Goal: Information Seeking & Learning: Understand process/instructions

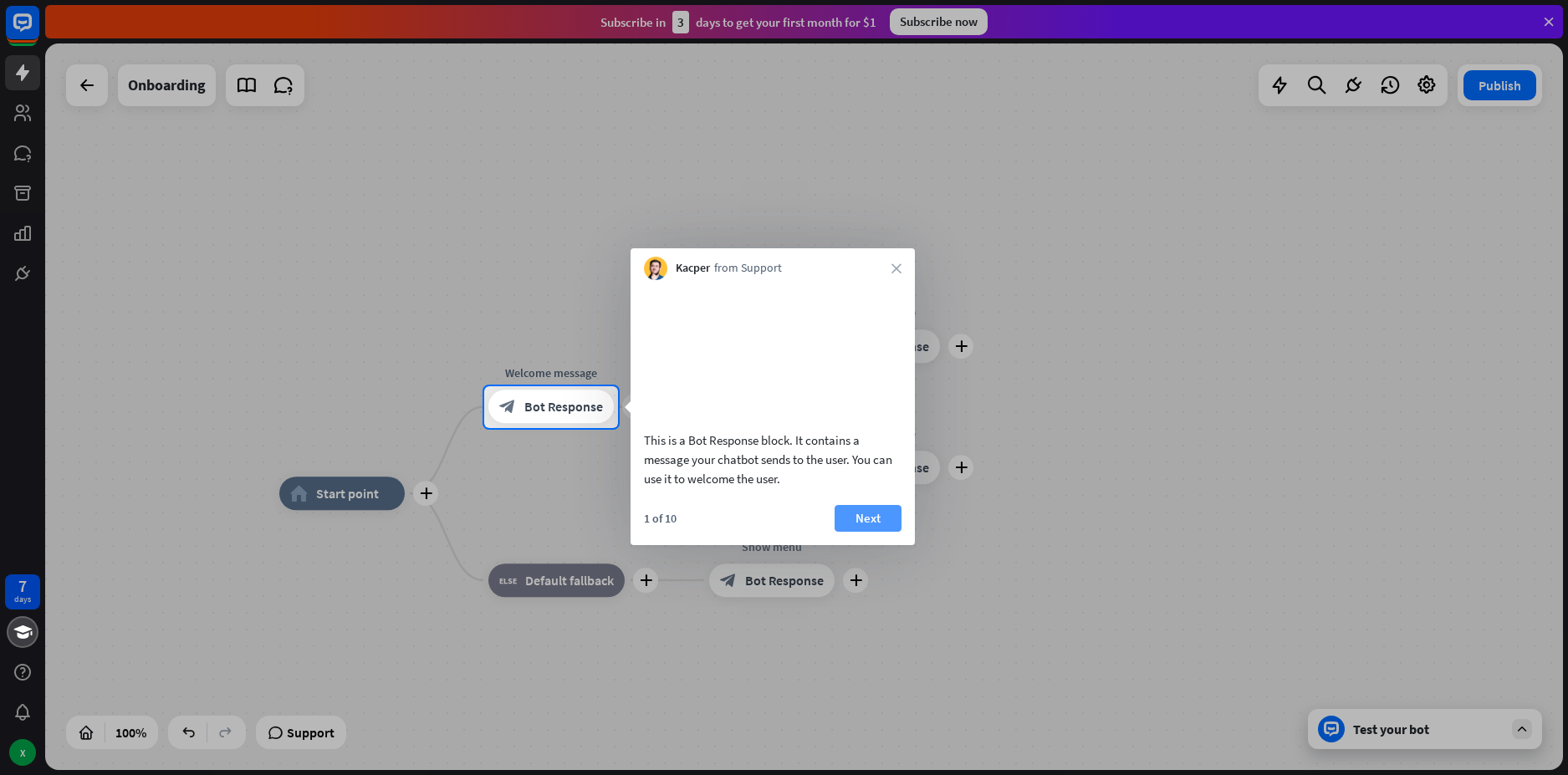
click at [875, 532] on button "Next" at bounding box center [868, 519] width 67 height 27
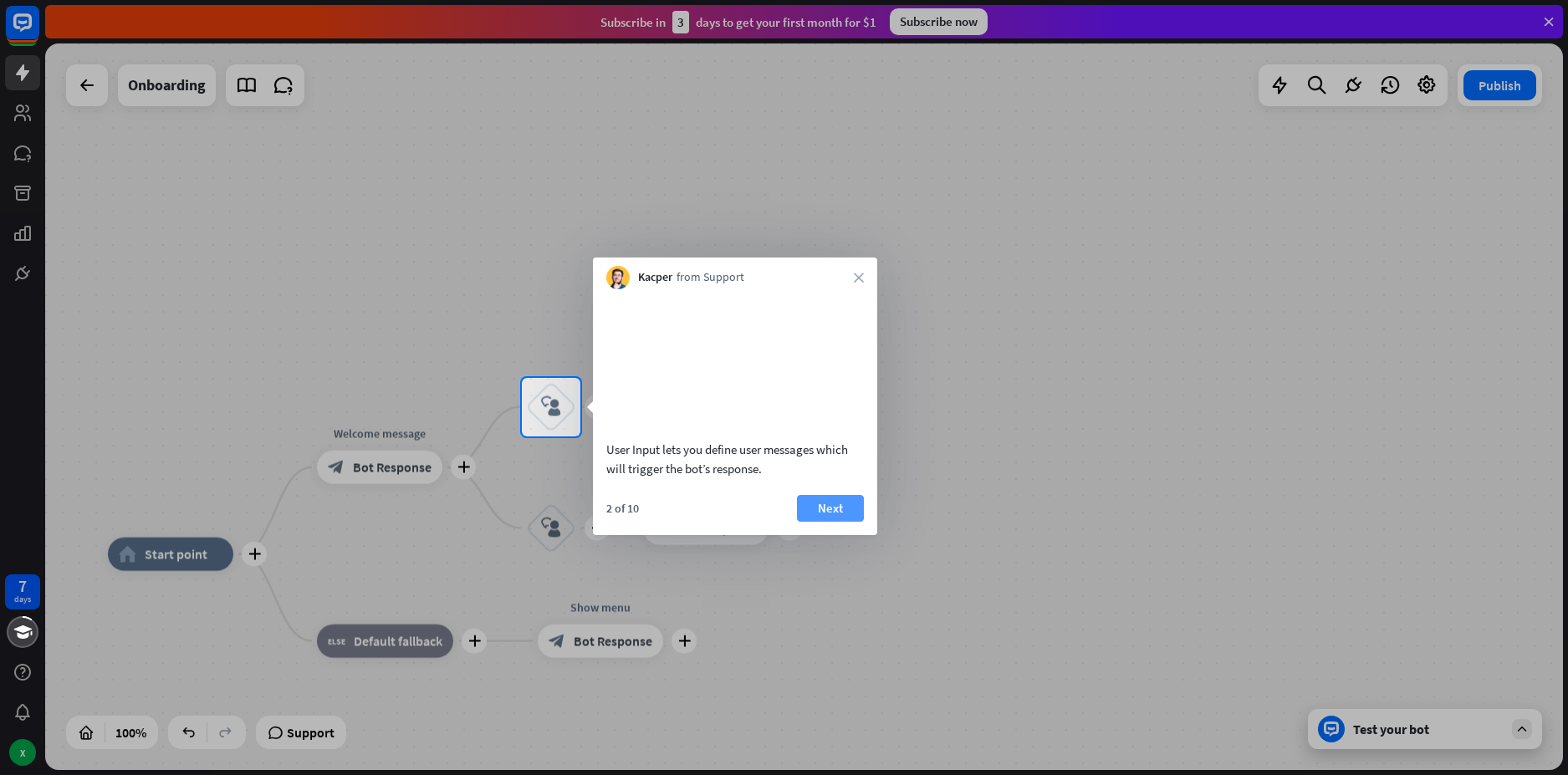
click at [833, 522] on button "Next" at bounding box center [831, 509] width 67 height 27
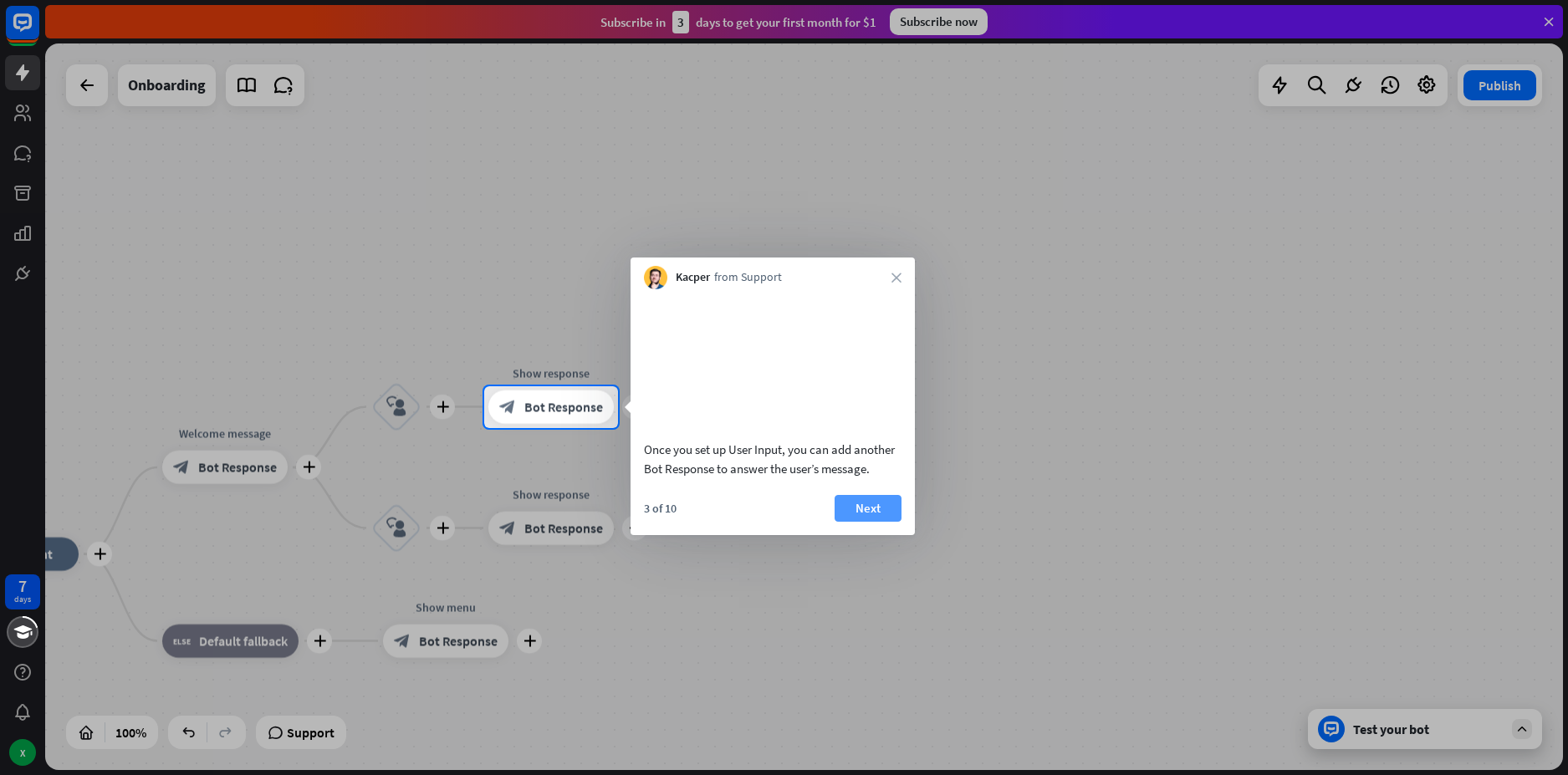
click at [877, 522] on button "Next" at bounding box center [868, 509] width 67 height 27
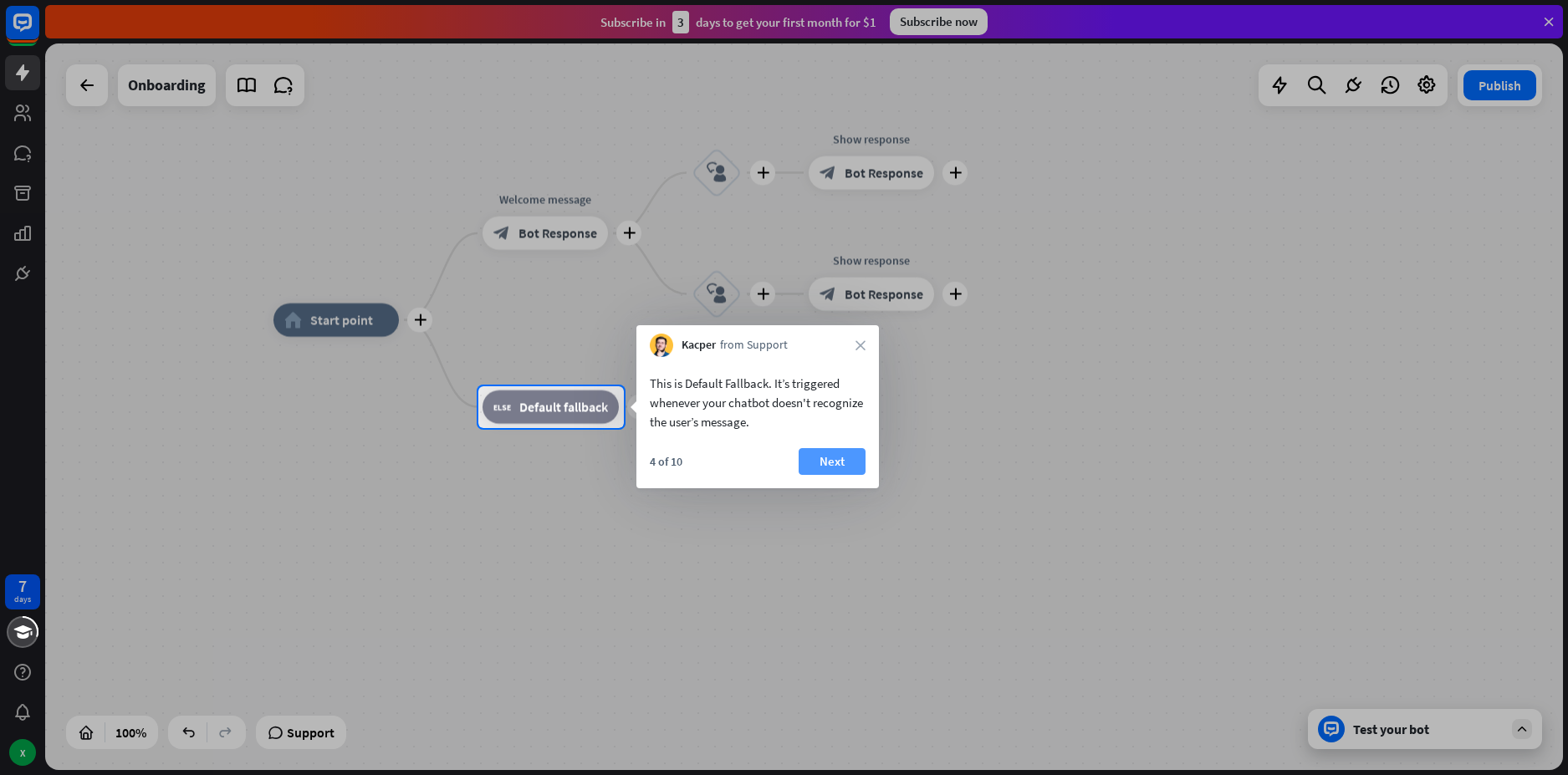
click at [844, 459] on button "Next" at bounding box center [831, 461] width 67 height 27
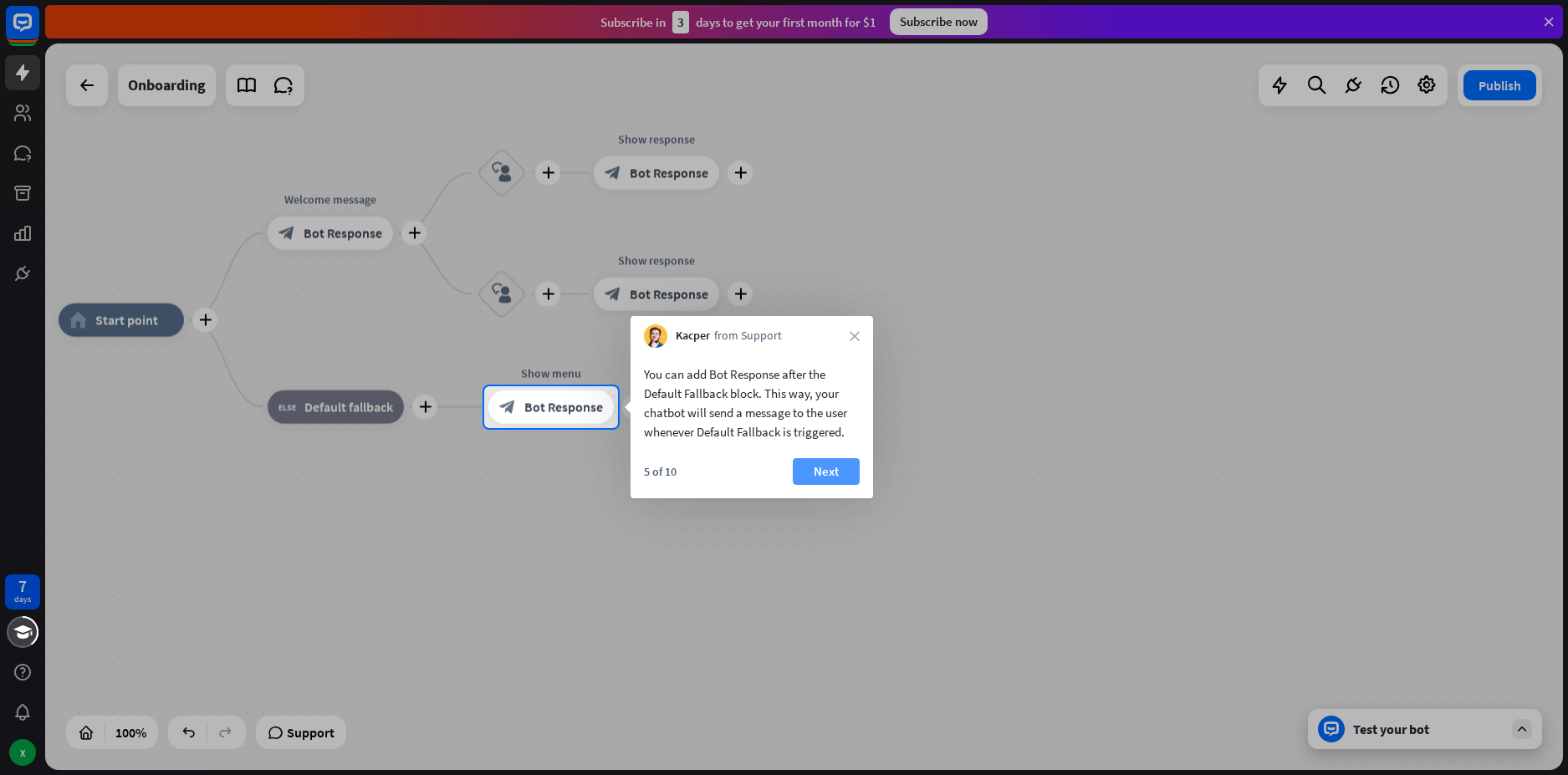
click at [838, 471] on button "Next" at bounding box center [826, 472] width 67 height 27
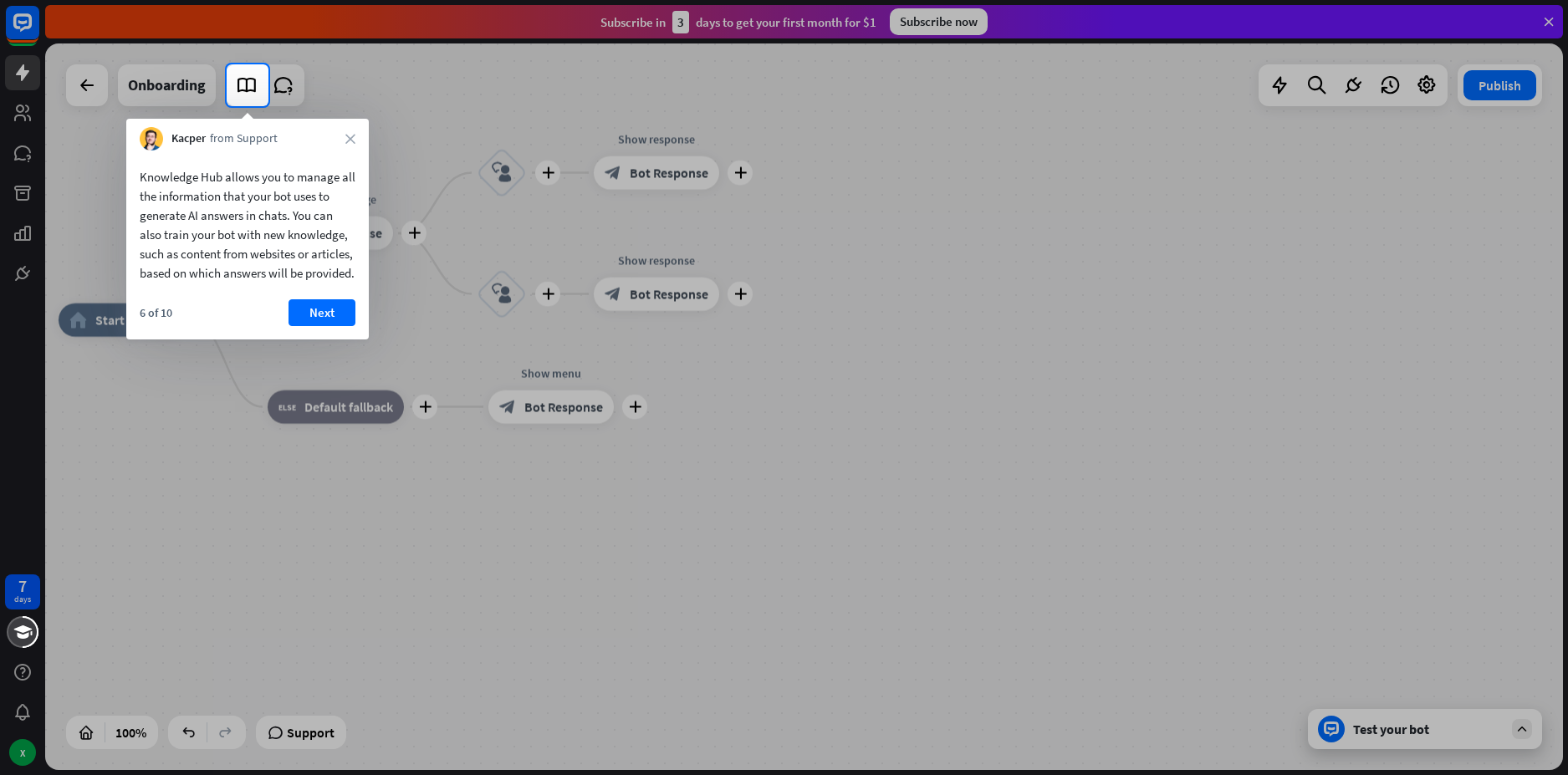
click at [838, 471] on div at bounding box center [784, 441] width 1568 height 669
click at [258, 491] on div at bounding box center [784, 441] width 1568 height 669
click at [332, 323] on button "Next" at bounding box center [322, 313] width 67 height 27
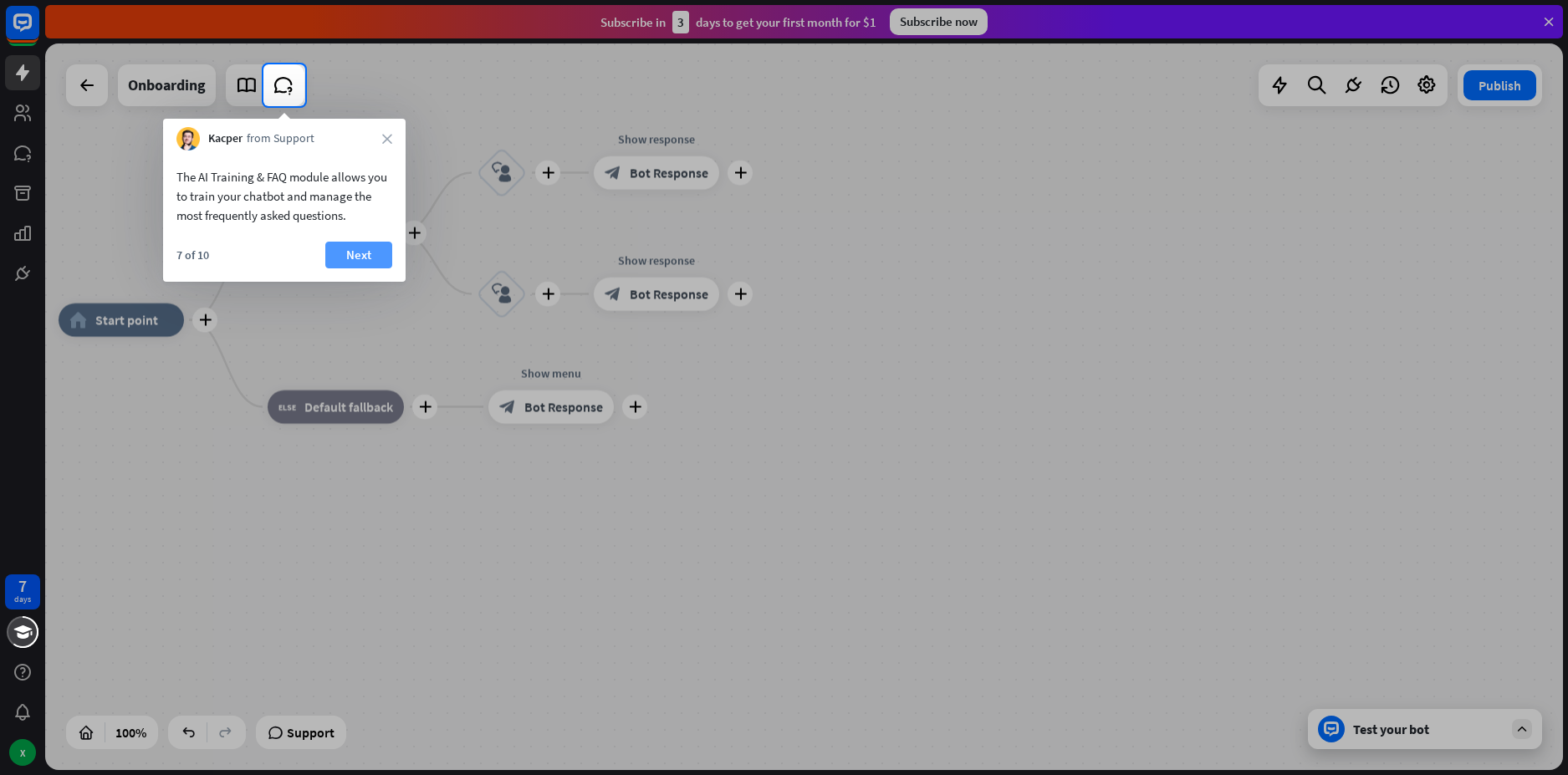
click at [349, 258] on button "Next" at bounding box center [358, 255] width 67 height 27
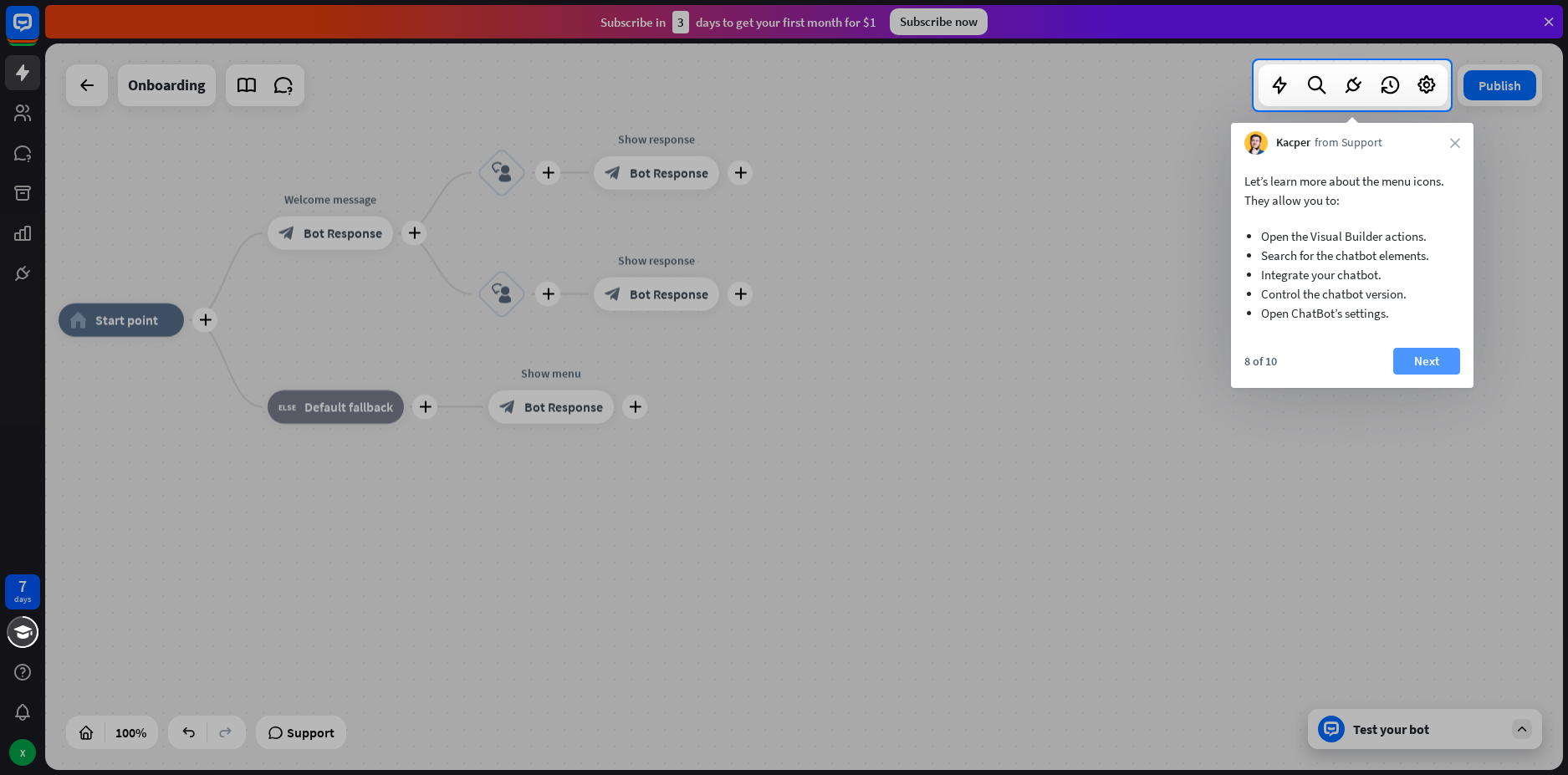
click at [1441, 359] on button "Next" at bounding box center [1426, 361] width 67 height 27
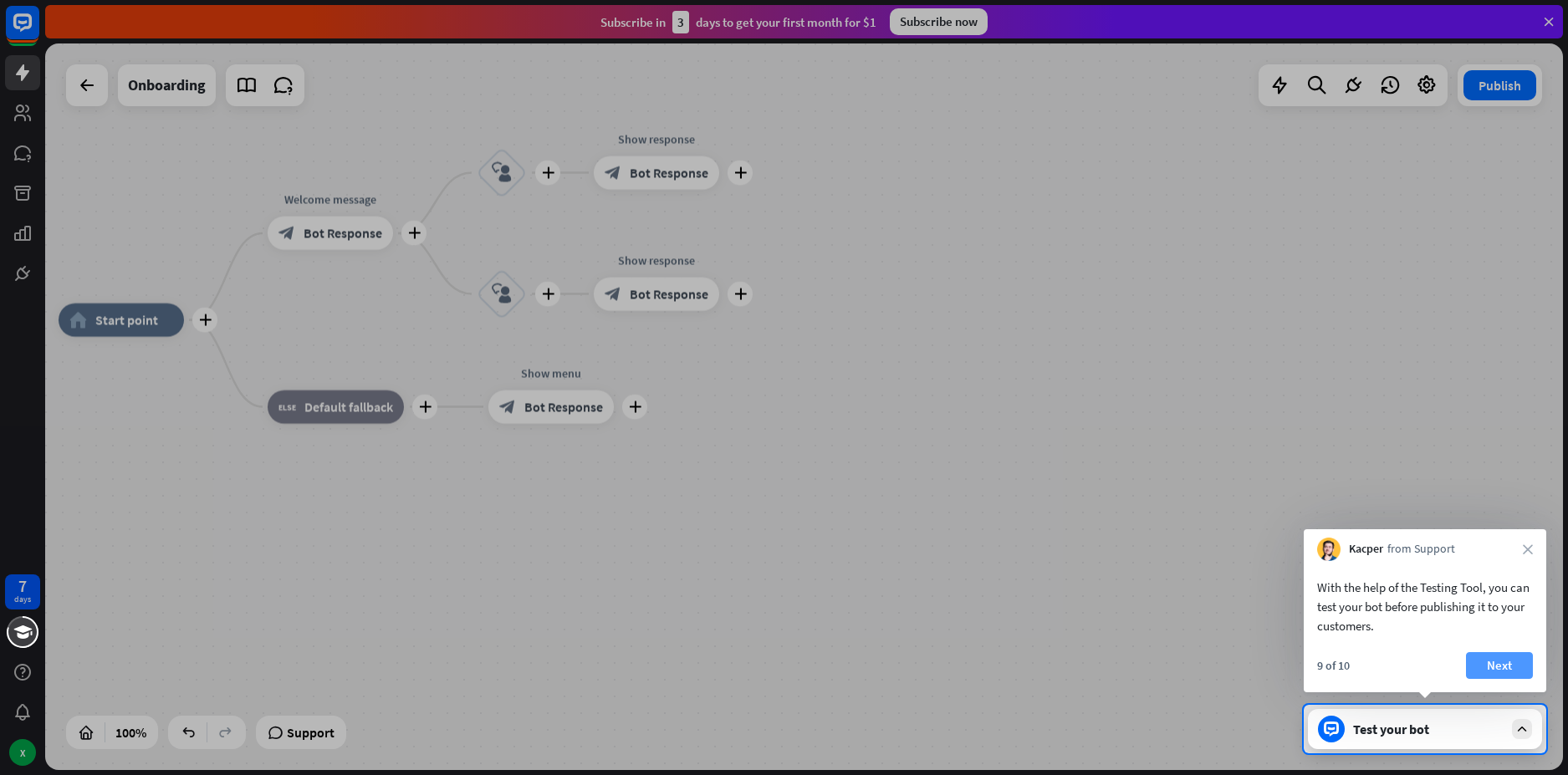
click at [1517, 670] on button "Next" at bounding box center [1499, 666] width 67 height 27
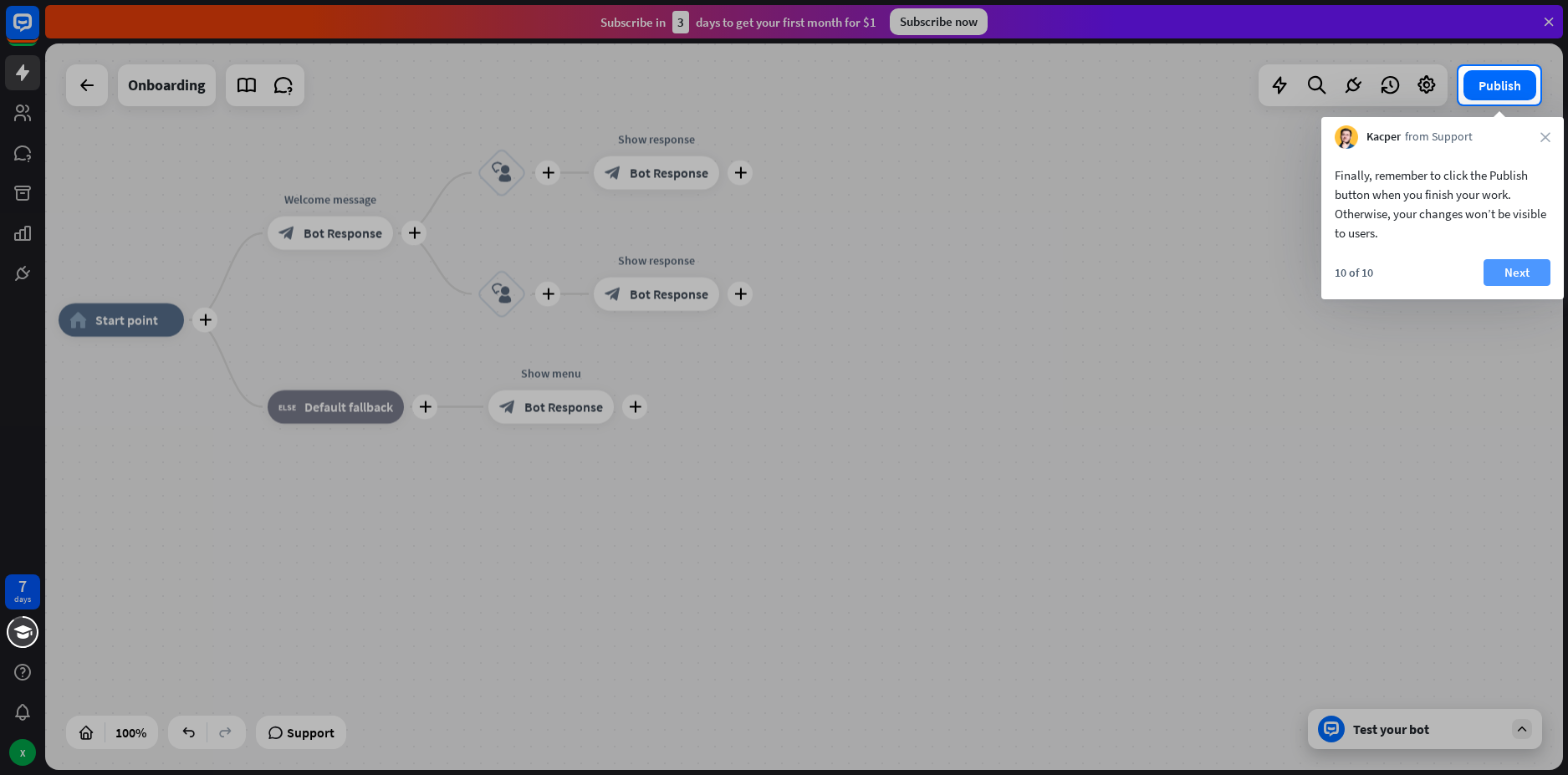
click at [1534, 283] on button "Next" at bounding box center [1517, 272] width 67 height 27
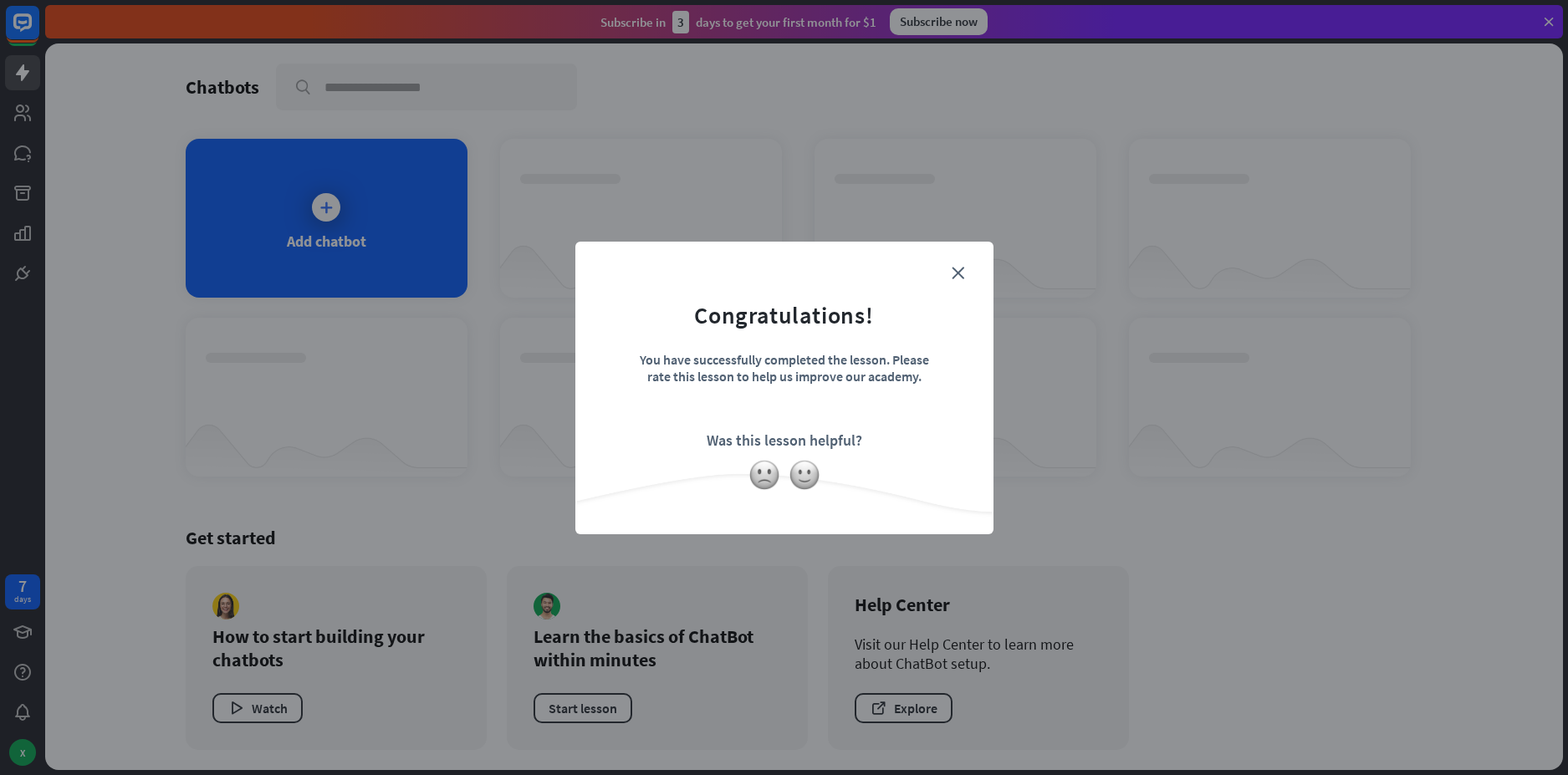
click at [962, 264] on form "Congratulations! You have successfully completed the lesson. Please rate this l…" at bounding box center [785, 362] width 376 height 200
click at [788, 478] on div at bounding box center [784, 474] width 418 height 31
click at [799, 480] on img at bounding box center [804, 474] width 31 height 31
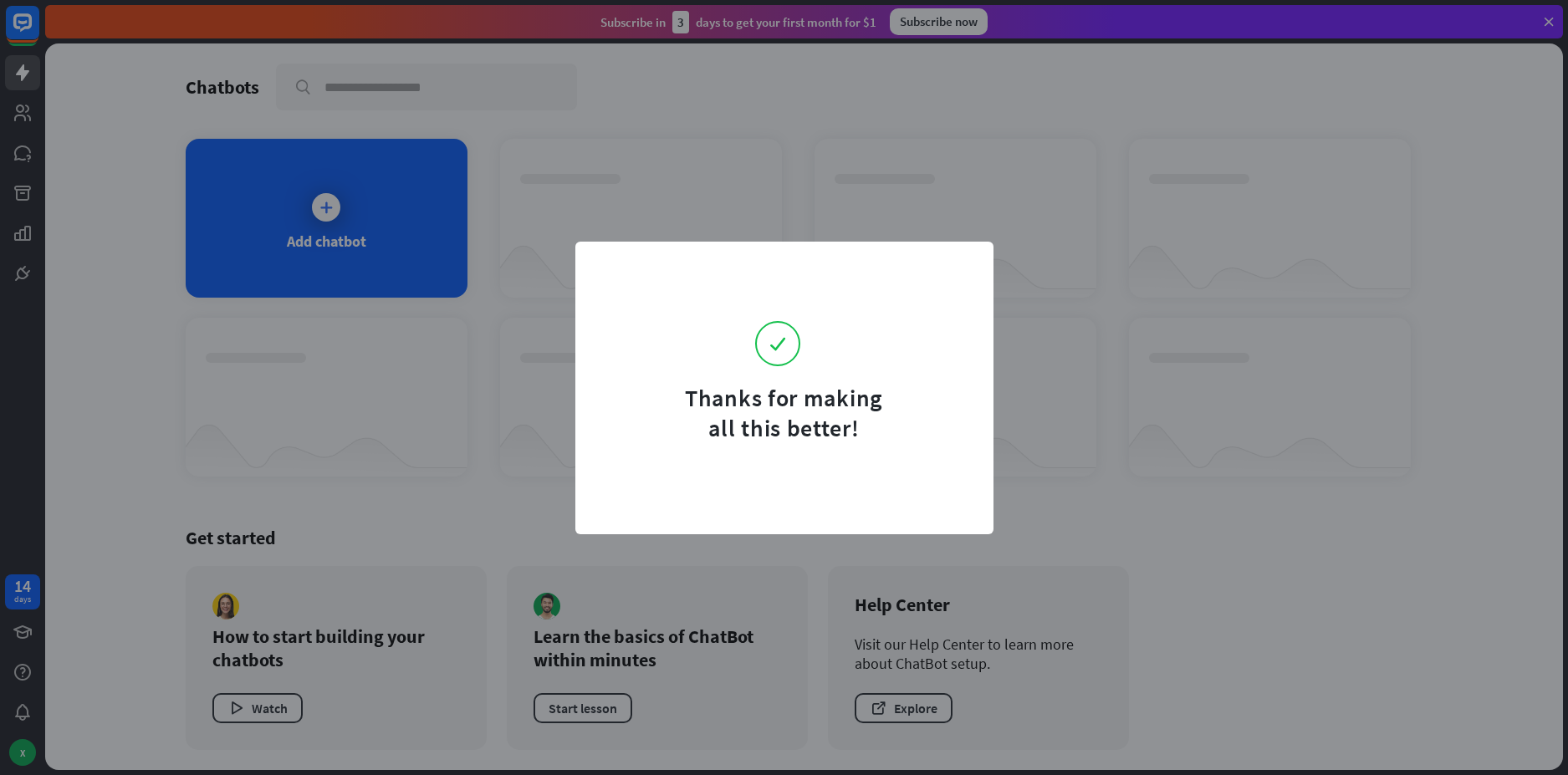
click at [1042, 300] on div "Thanks for making all this better!" at bounding box center [784, 387] width 1568 height 775
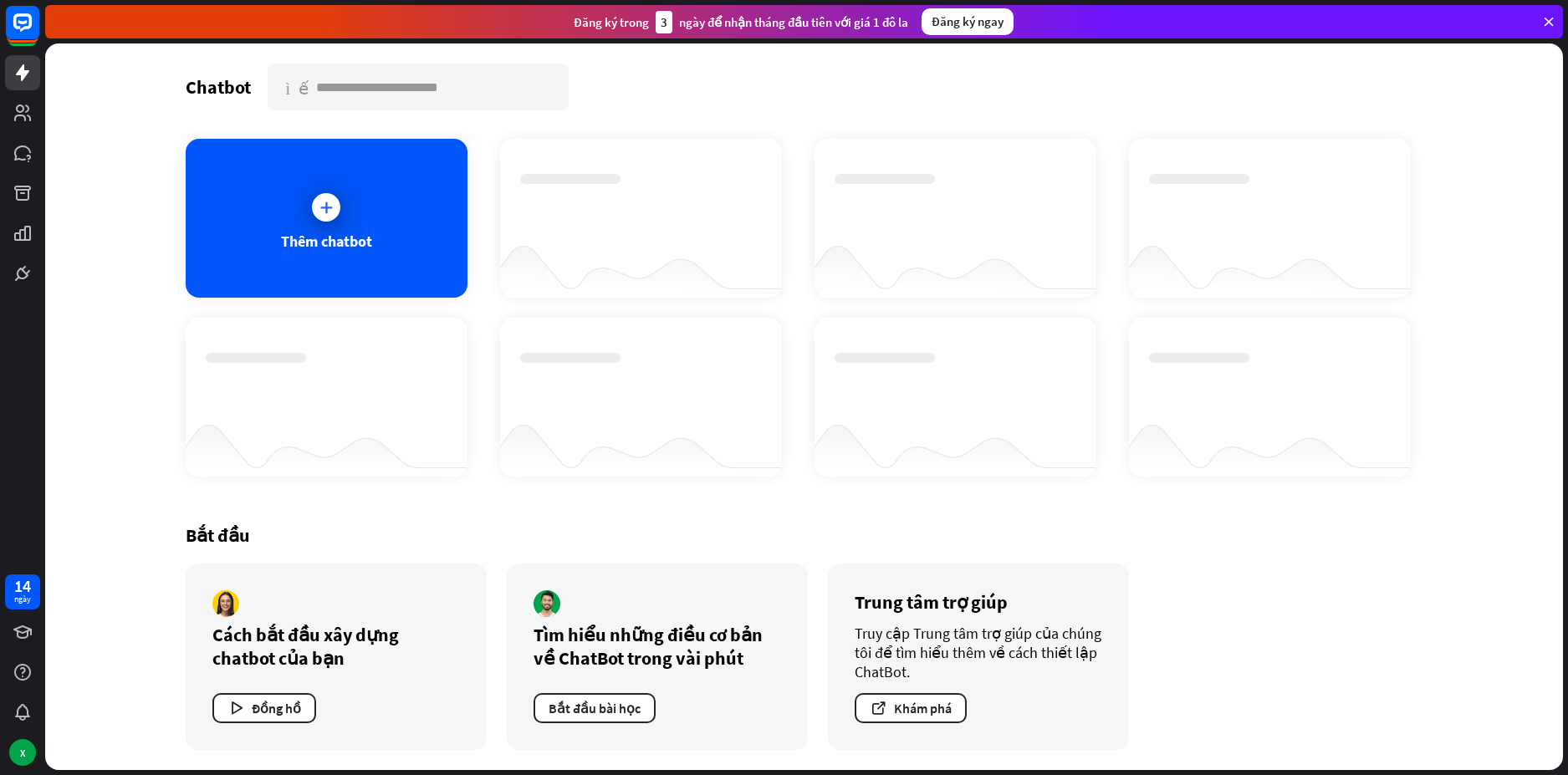
click at [1283, 94] on div "Chatbot tìm kiếm" at bounding box center [805, 87] width 1238 height 47
click at [307, 198] on div at bounding box center [326, 207] width 42 height 42
